Goal: Communication & Community: Answer question/provide support

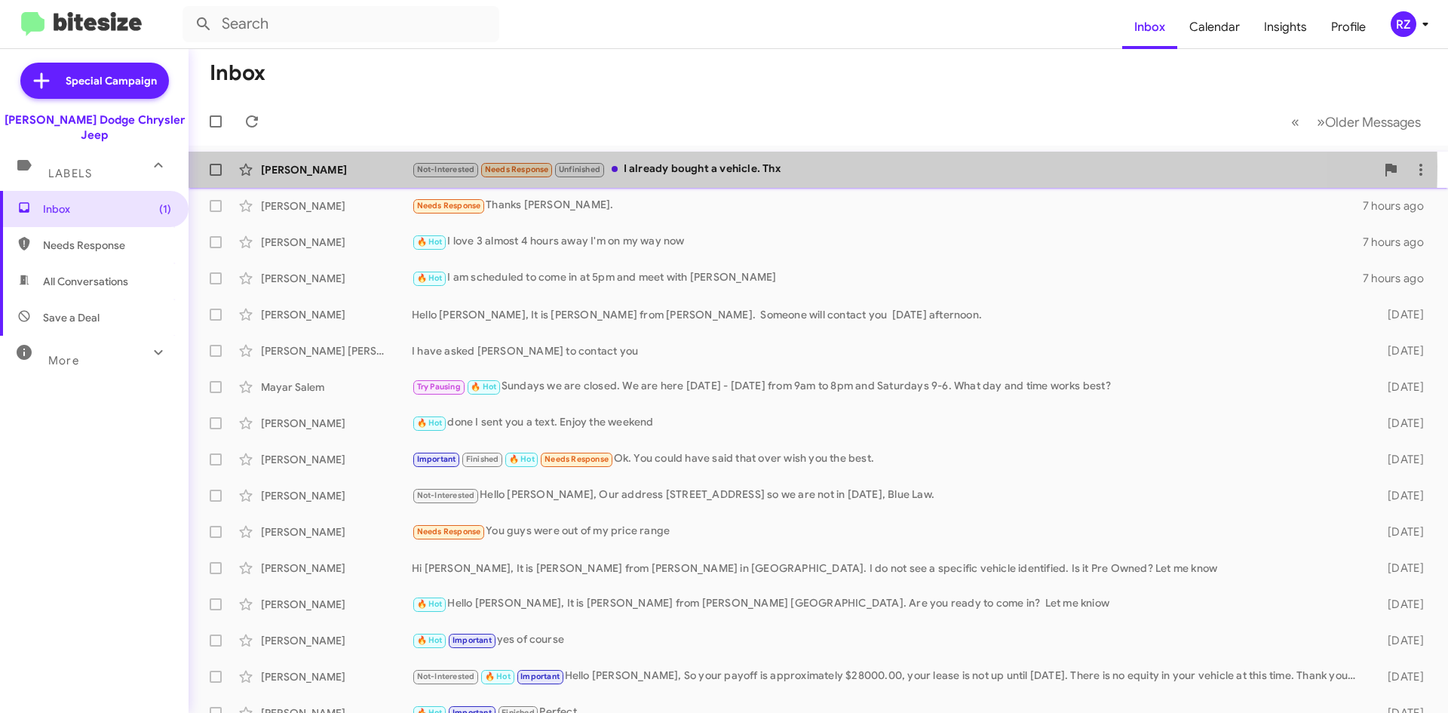
click at [807, 166] on div "Not-Interested Needs Response Unfinished I already bought a vehicle. Thx" at bounding box center [894, 169] width 964 height 17
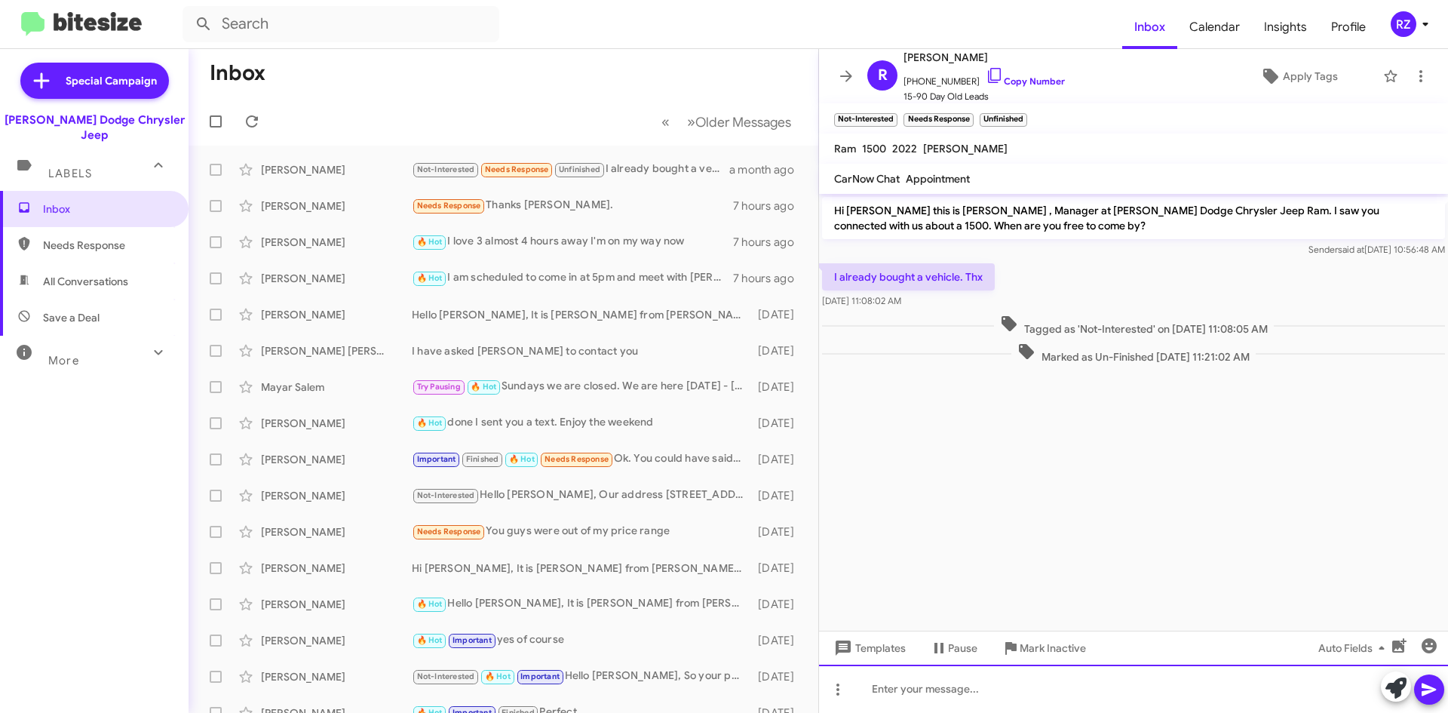
click at [889, 693] on div at bounding box center [1133, 688] width 629 height 48
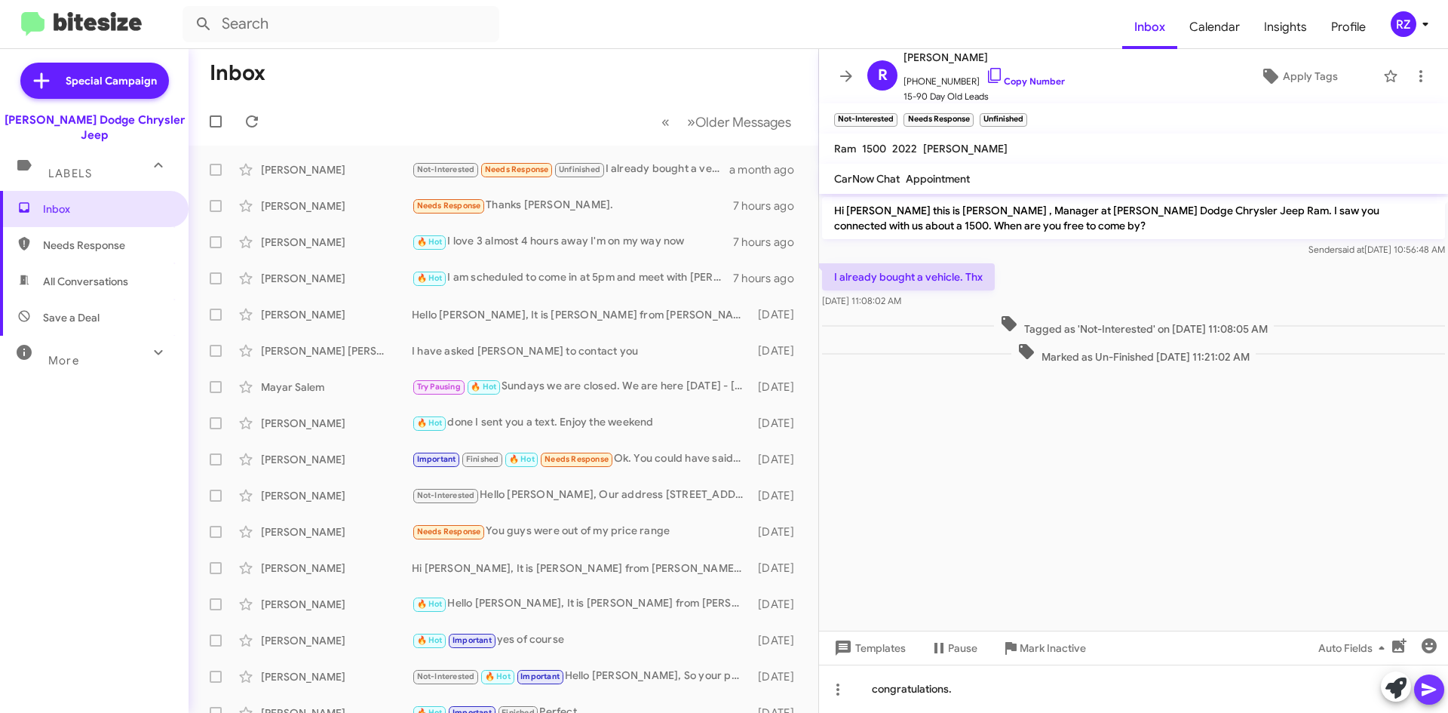
click at [1427, 691] on icon at bounding box center [1428, 689] width 14 height 13
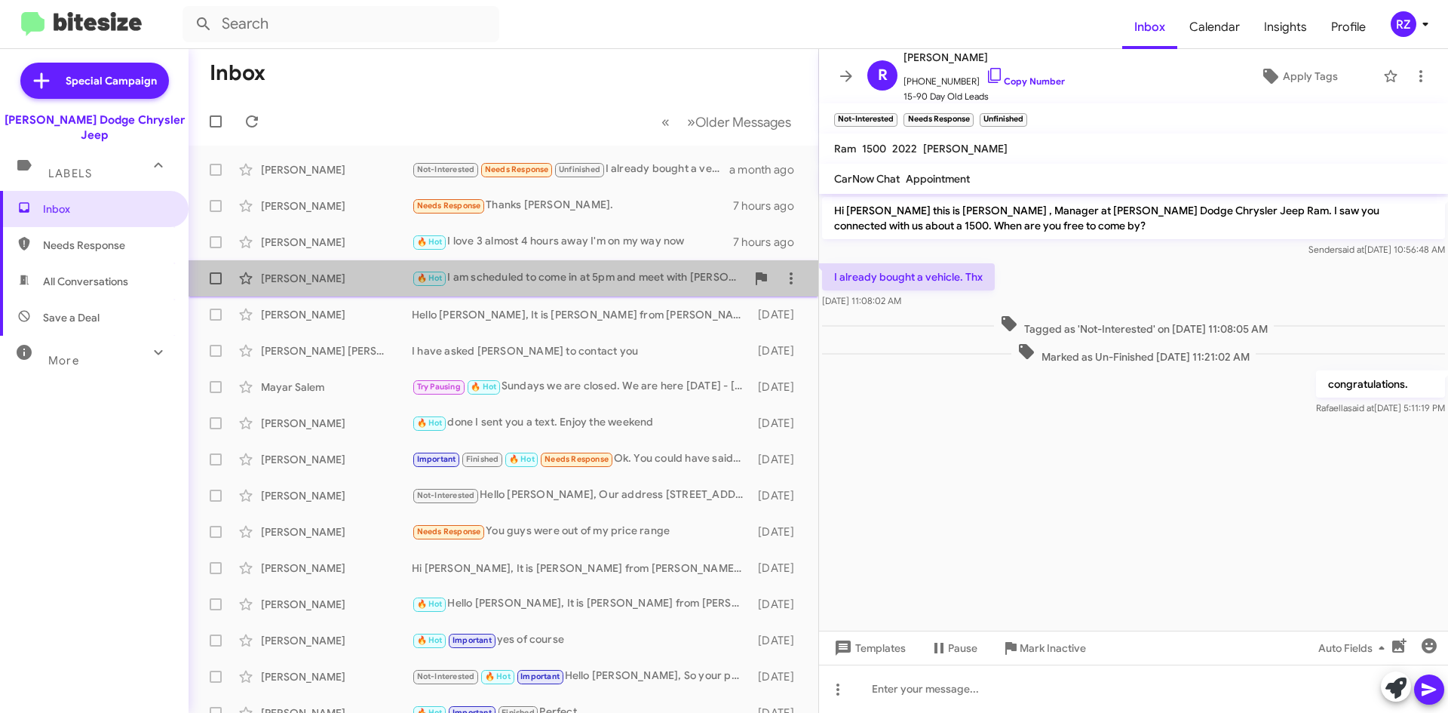
click at [691, 287] on div "🔥 Hot I am scheduled to come in at 5pm and meet with [PERSON_NAME]" at bounding box center [579, 277] width 334 height 17
